Goal: Information Seeking & Learning: Learn about a topic

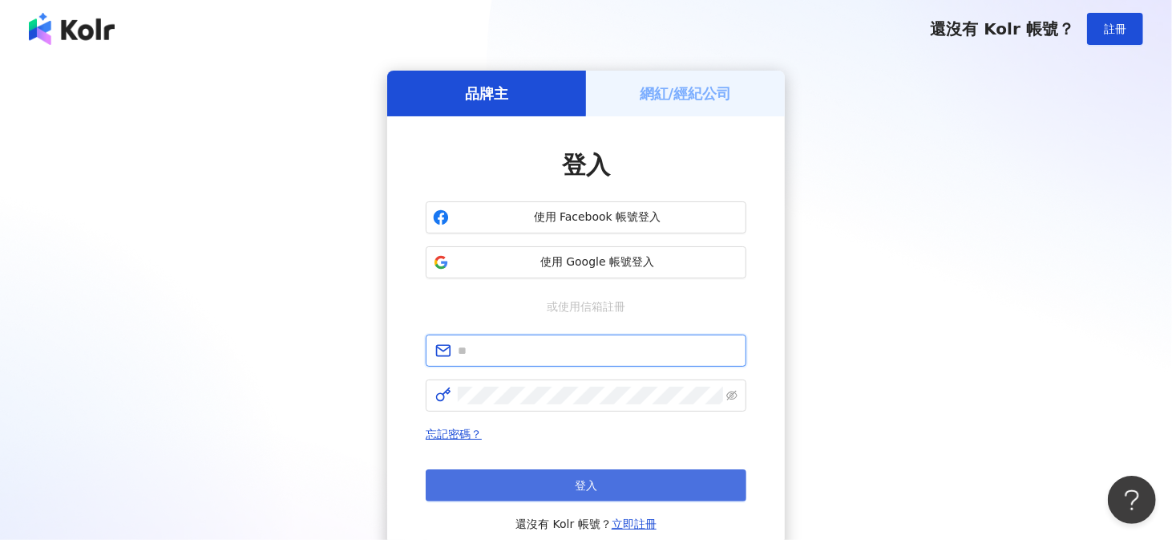
type input "**********"
click at [517, 475] on button "登入" at bounding box center [586, 485] width 321 height 32
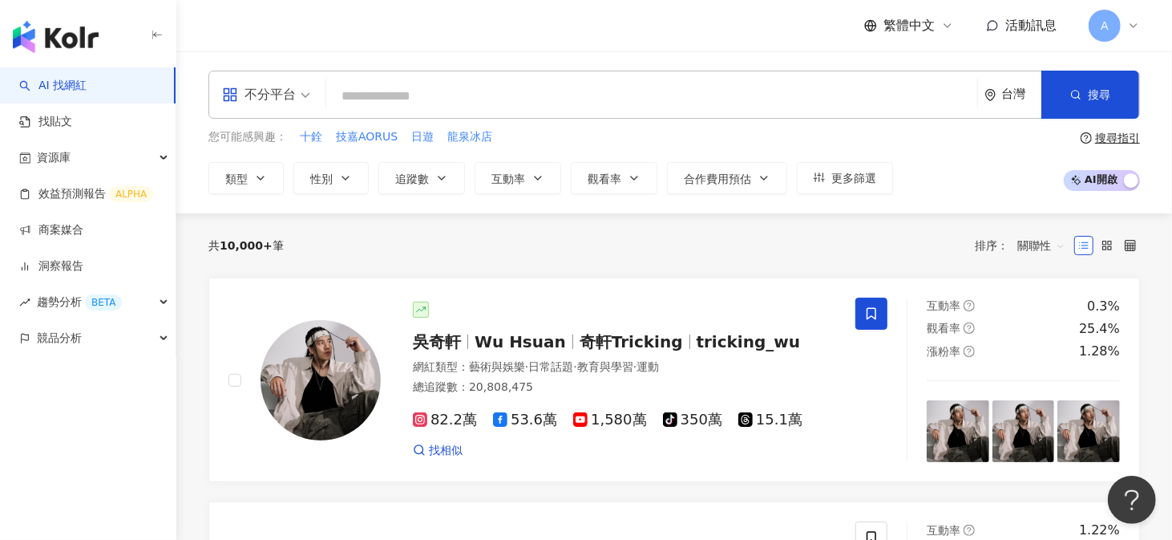
click at [297, 99] on span "不分平台" at bounding box center [266, 95] width 88 height 26
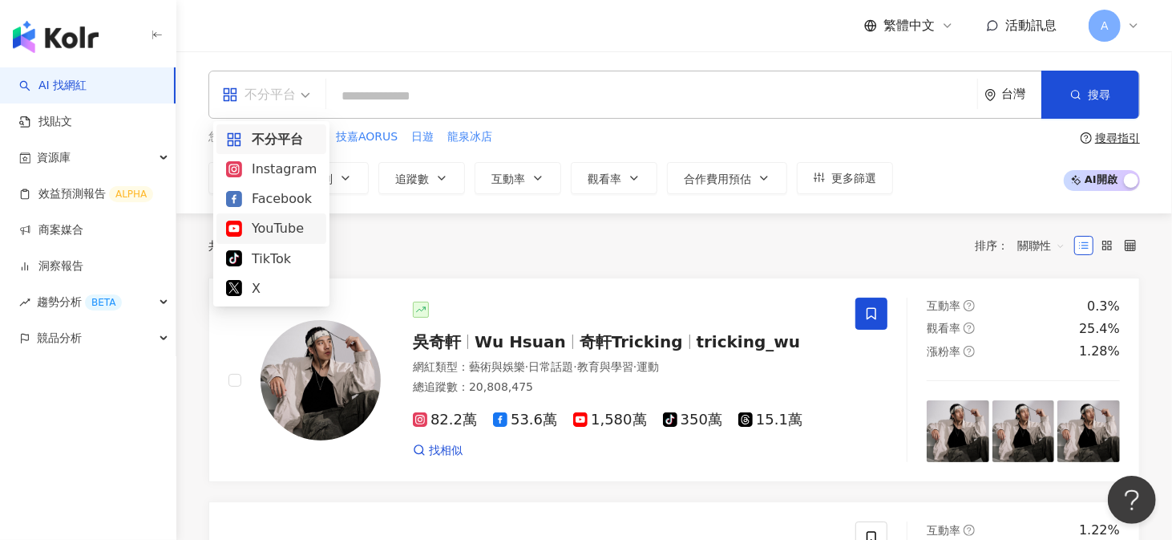
click at [249, 229] on div "YouTube" at bounding box center [271, 228] width 91 height 20
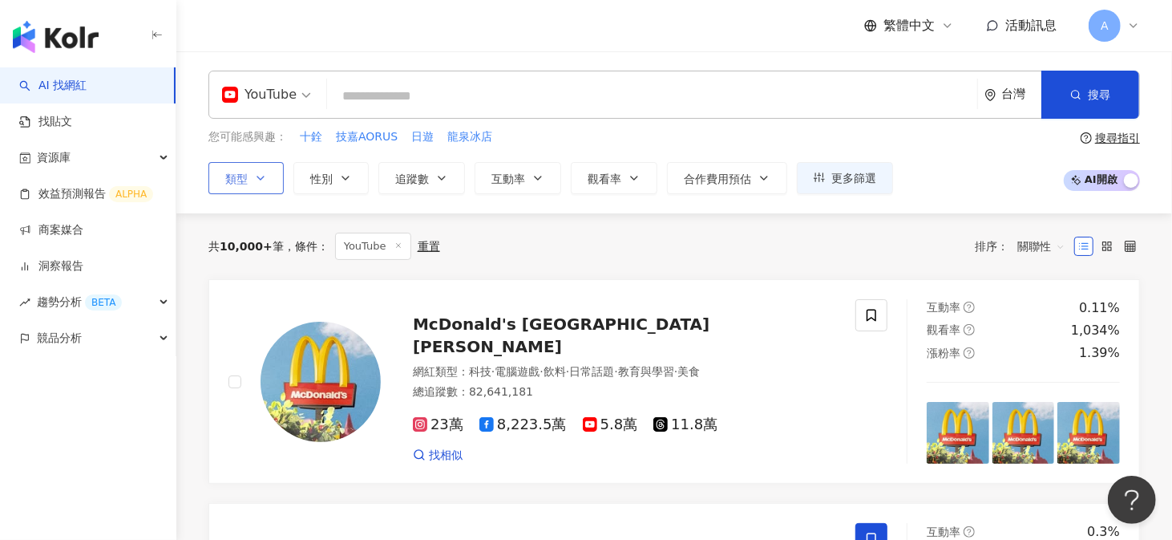
click at [243, 175] on span "類型" at bounding box center [236, 178] width 22 height 13
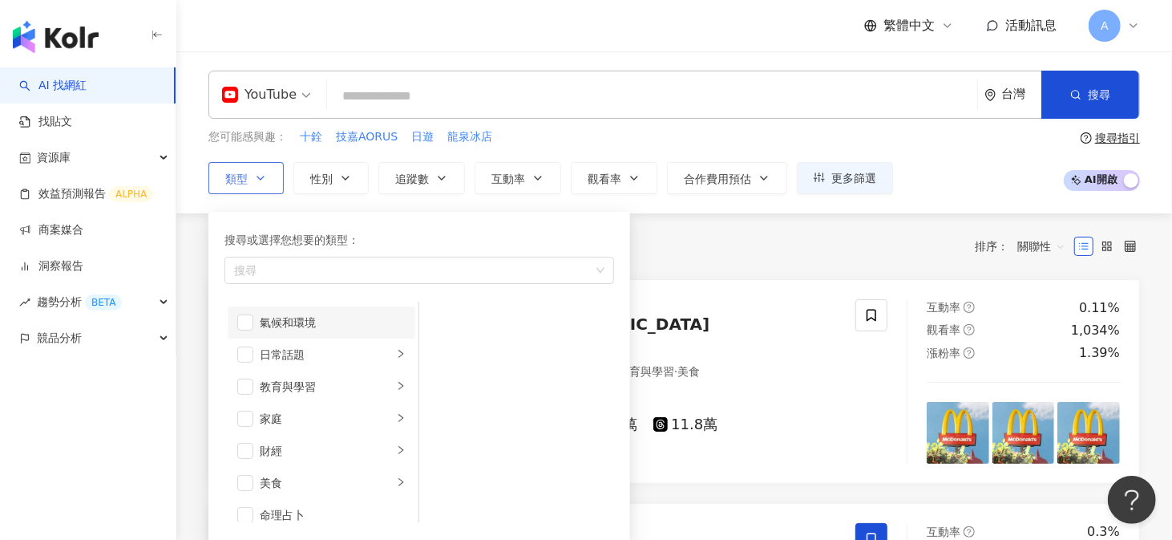
scroll to position [160, 0]
click at [254, 350] on li "財經" at bounding box center [322, 353] width 188 height 32
click at [433, 317] on span "button" at bounding box center [440, 321] width 16 height 16
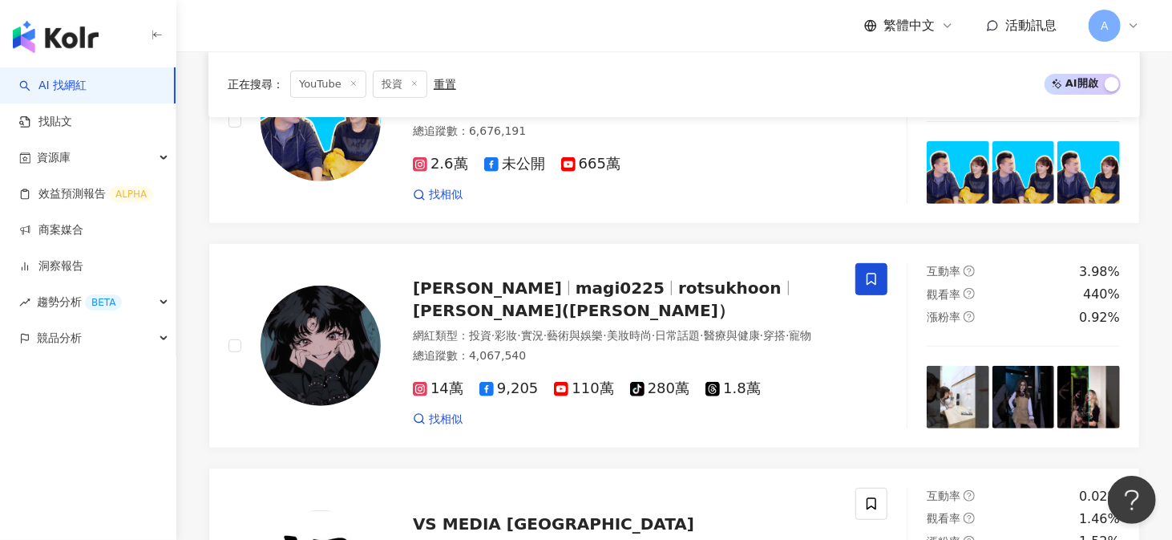
scroll to position [401, 0]
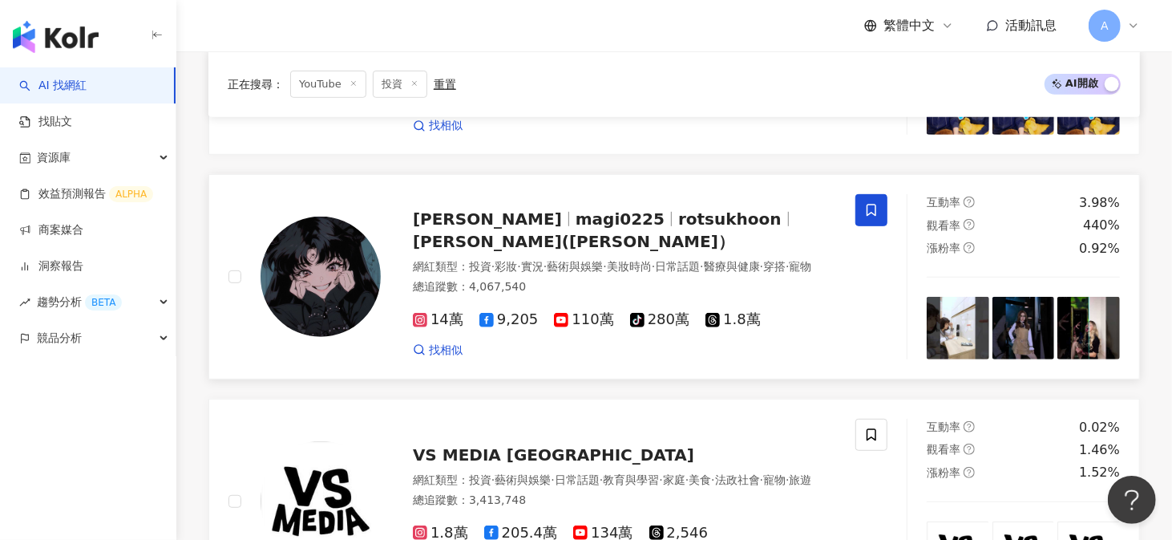
drag, startPoint x: 572, startPoint y: 319, endPoint x: 555, endPoint y: 326, distance: 18.3
click at [555, 326] on div "14萬 9,205 110萬 tiktok-icon 280萬 1.8萬 找相似" at bounding box center [624, 327] width 423 height 59
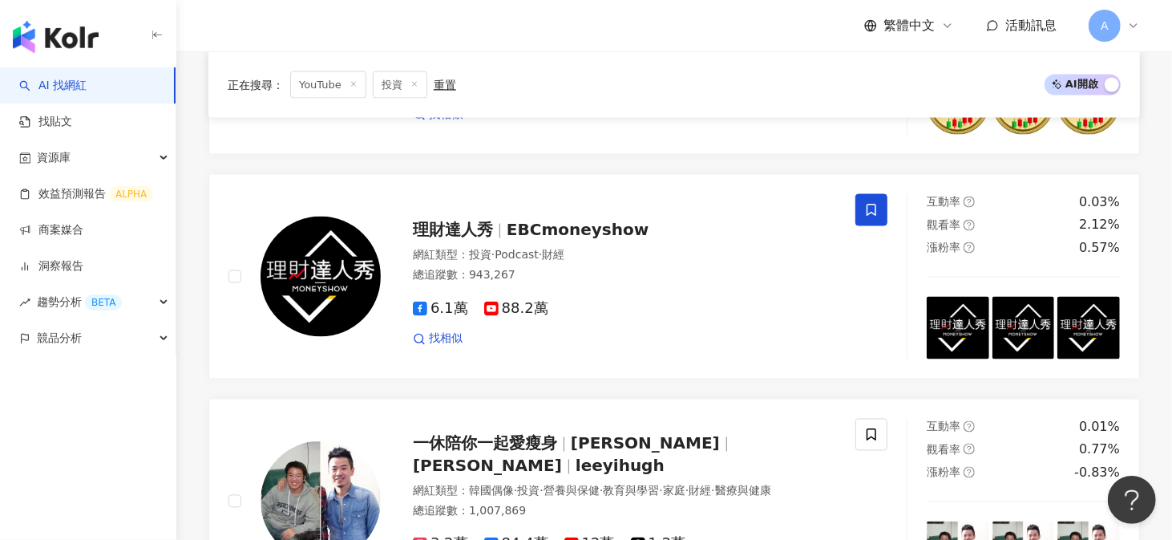
scroll to position [1844, 0]
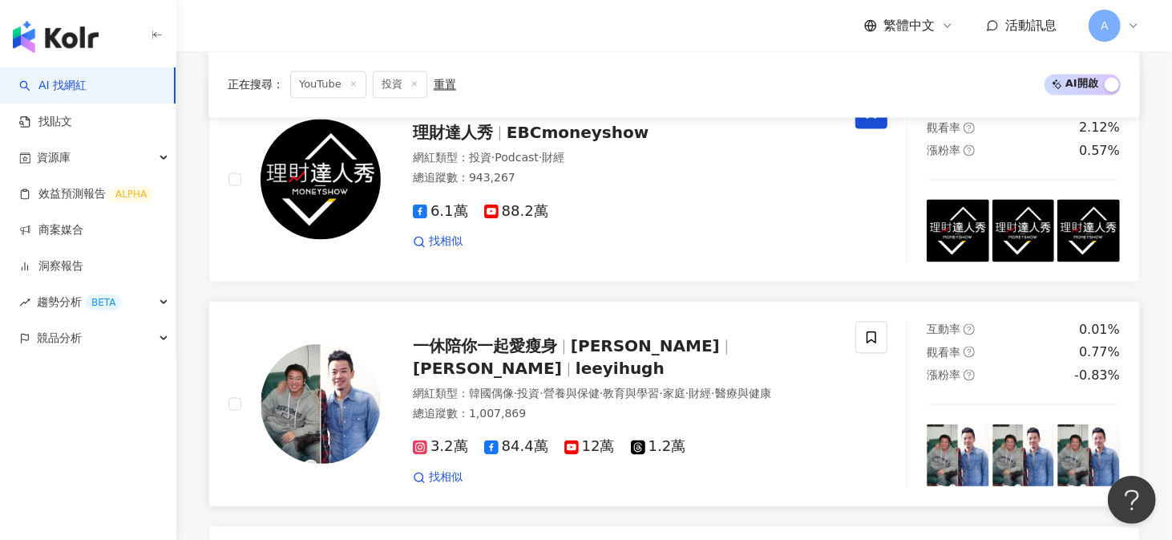
click at [499, 346] on span "一休陪你一起愛瘦身" at bounding box center [485, 346] width 144 height 19
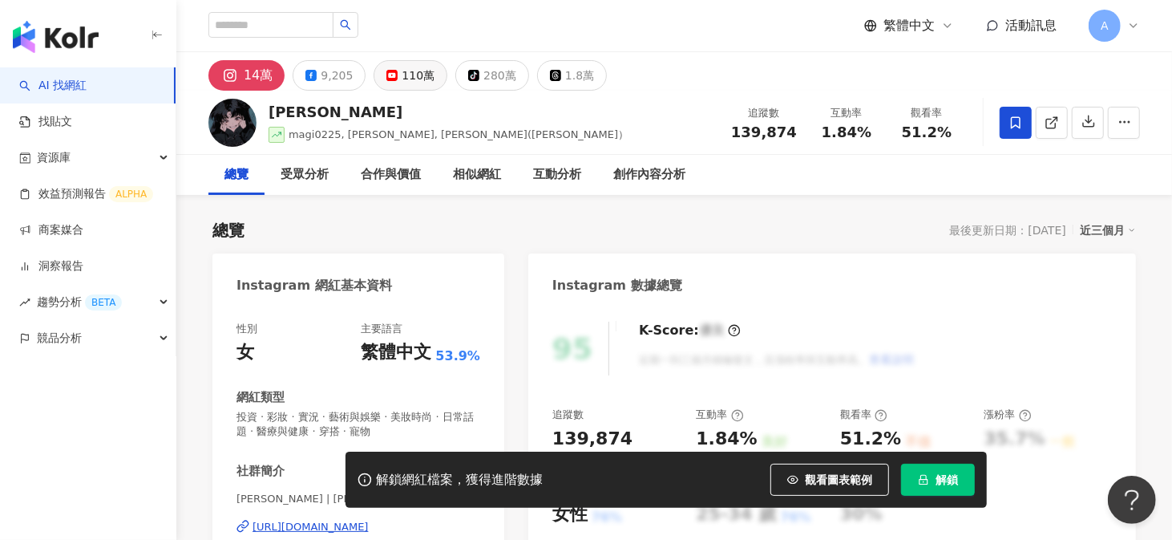
click at [410, 75] on div "110萬" at bounding box center [418, 75] width 33 height 22
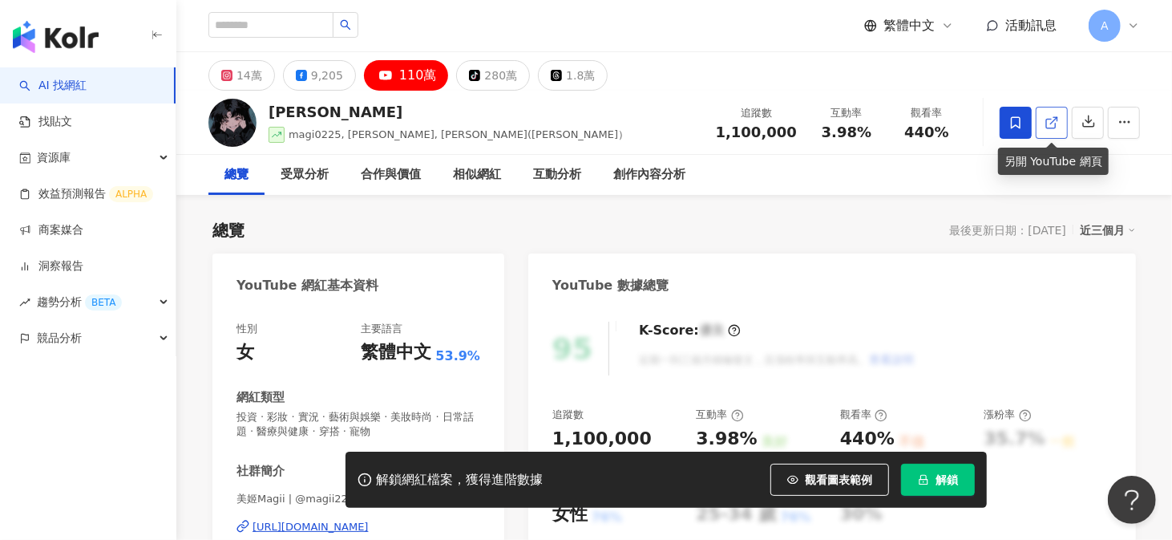
click at [1059, 122] on link at bounding box center [1052, 123] width 32 height 32
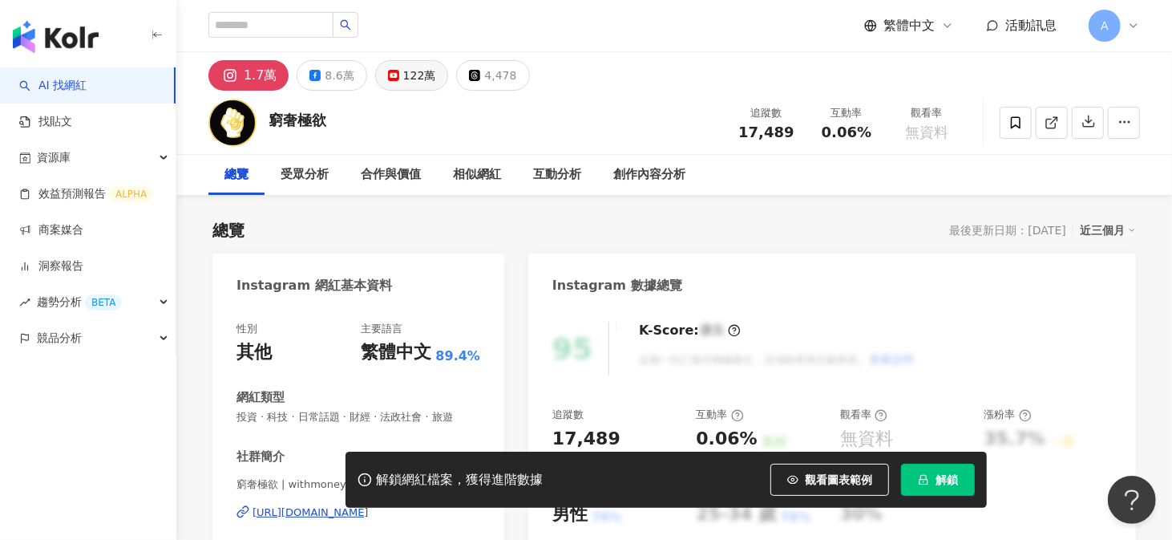
click at [403, 80] on div "122萬" at bounding box center [419, 75] width 33 height 22
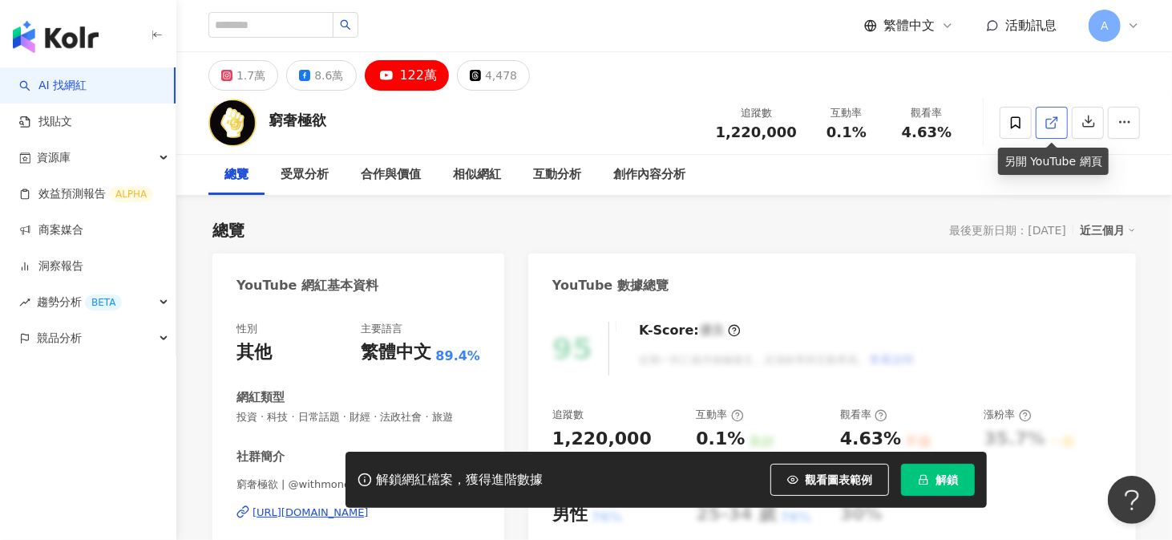
click at [1057, 123] on icon at bounding box center [1052, 122] width 14 height 14
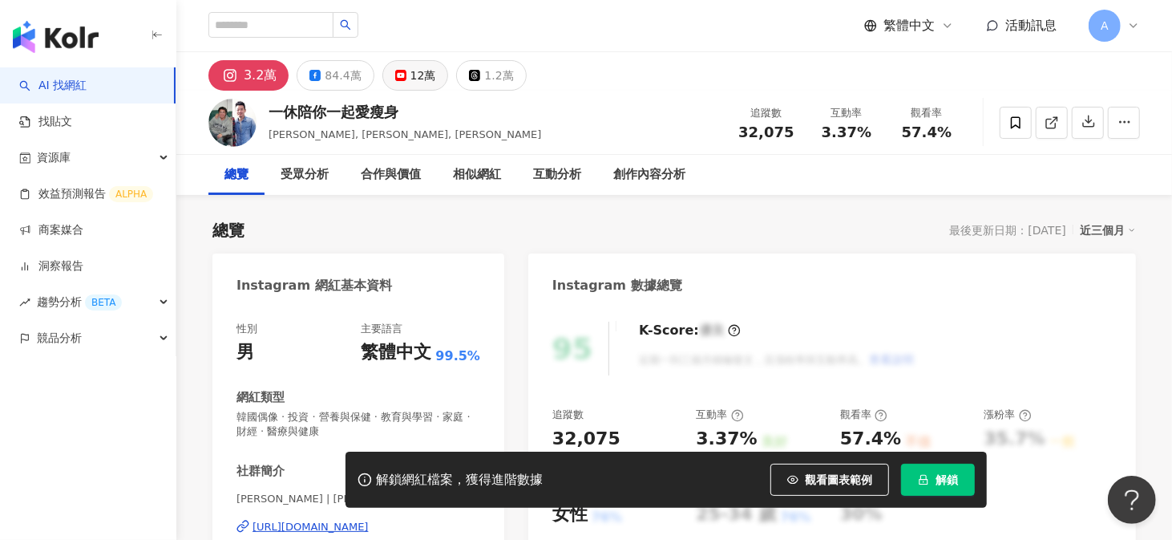
click at [387, 73] on button "12萬" at bounding box center [415, 75] width 67 height 30
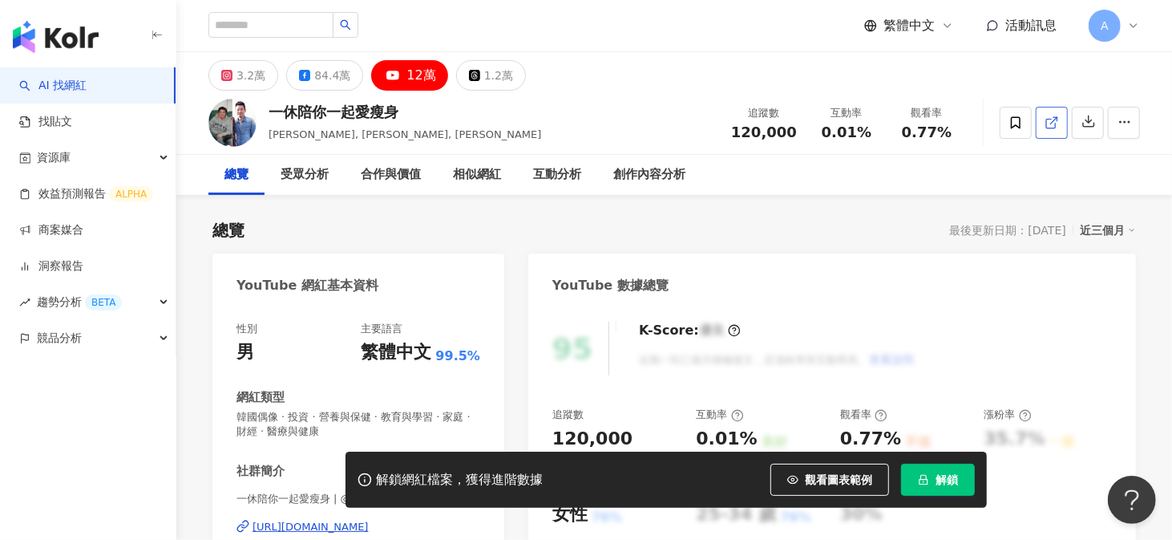
click at [1060, 116] on link at bounding box center [1052, 123] width 32 height 32
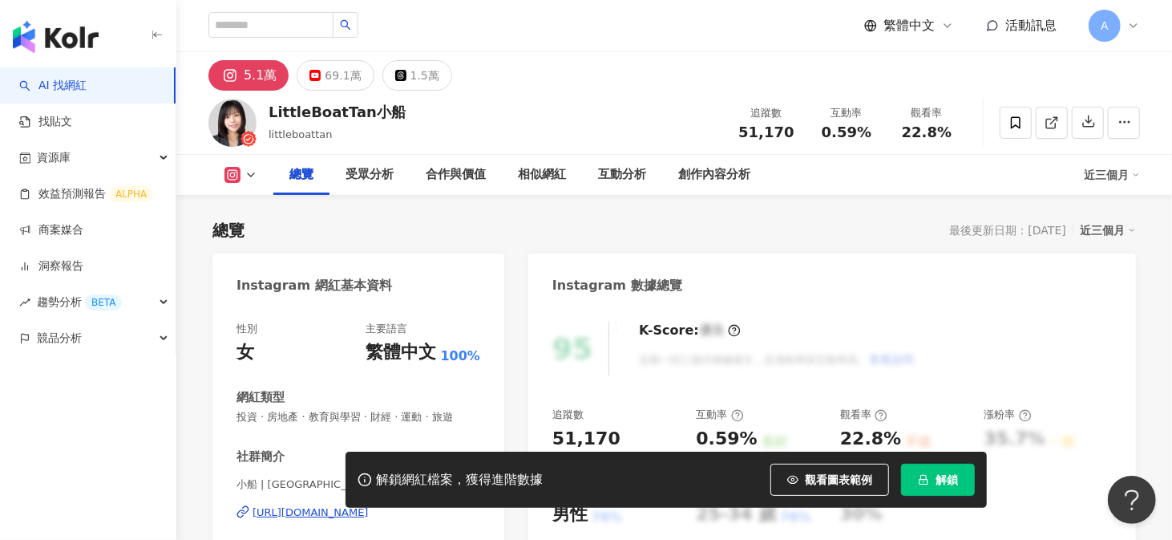
click at [350, 72] on div "69.1萬" at bounding box center [343, 75] width 36 height 22
